Goal: Transaction & Acquisition: Purchase product/service

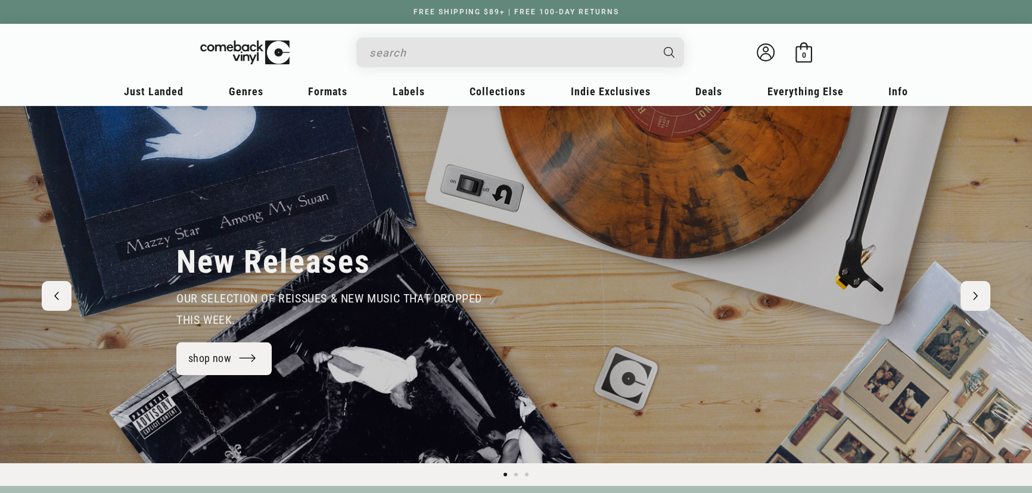
click at [433, 56] on input "Search" at bounding box center [510, 53] width 282 height 24
type input "[PERSON_NAME]"
drag, startPoint x: 667, startPoint y: 51, endPoint x: 662, endPoint y: 59, distance: 9.3
click at [667, 51] on icon "Search" at bounding box center [670, 52] width 11 height 11
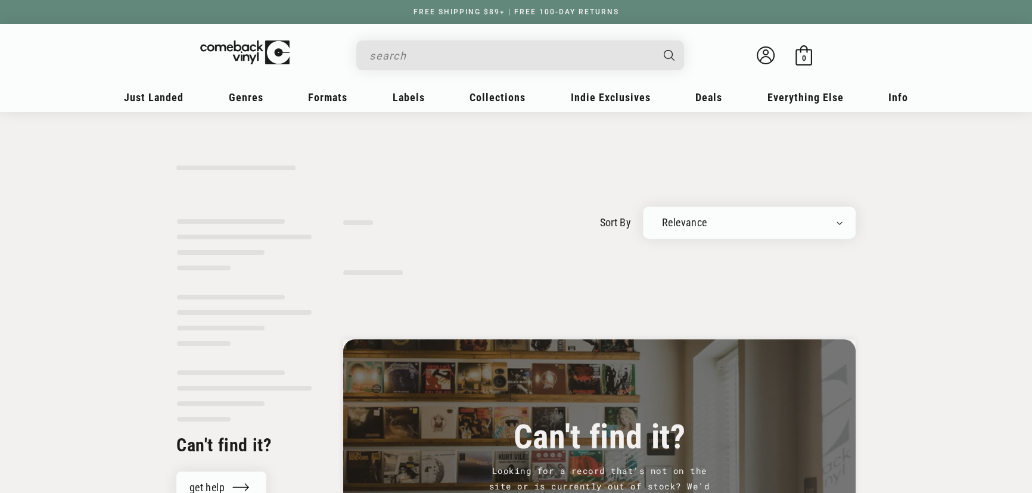
type input "[PERSON_NAME]"
